Goal: Find specific page/section

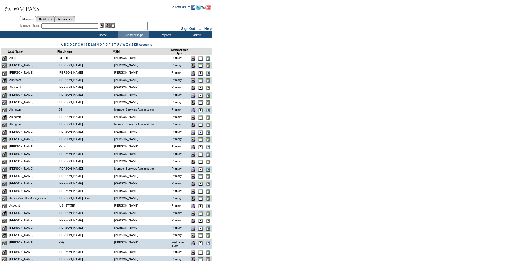
click at [58, 26] on input "text" at bounding box center [69, 25] width 57 height 5
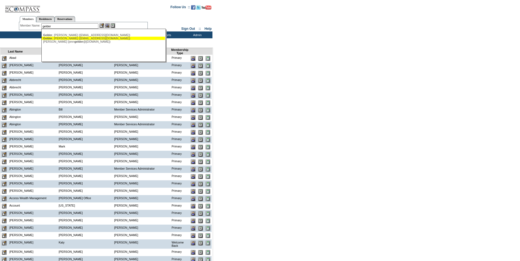
click at [63, 38] on div "[PERSON_NAME] ([EMAIL_ADDRESS][DOMAIN_NAME])" at bounding box center [103, 38] width 121 height 3
type input "[PERSON_NAME] ([EMAIL_ADDRESS][DOMAIN_NAME])"
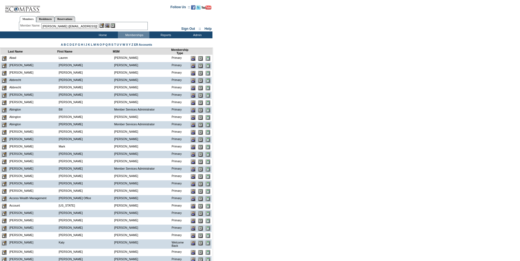
click at [102, 26] on img at bounding box center [101, 25] width 5 height 5
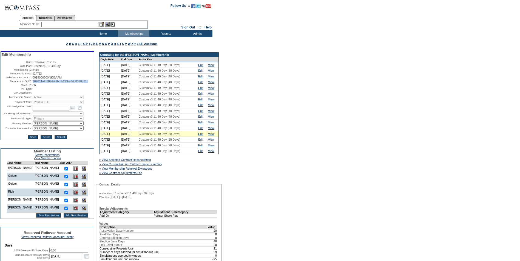
drag, startPoint x: 53, startPoint y: 91, endPoint x: 31, endPoint y: 88, distance: 21.8
click at [33, 83] on td "207011a2-589d-47bd-b279-a6dd8398d11b" at bounding box center [63, 81] width 61 height 3
copy span "207011a2-589d-47bd-b279-a6dd8398d11b"
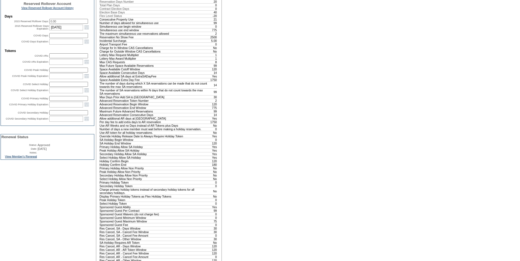
scroll to position [247, 0]
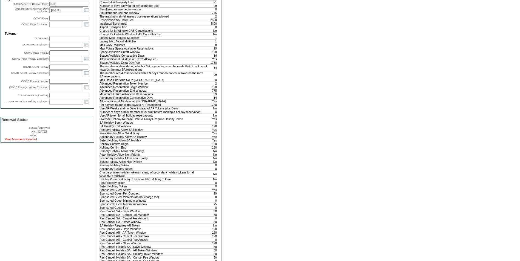
click at [18, 141] on link "View Member's Renewal" at bounding box center [21, 139] width 32 height 3
